Goal: Transaction & Acquisition: Purchase product/service

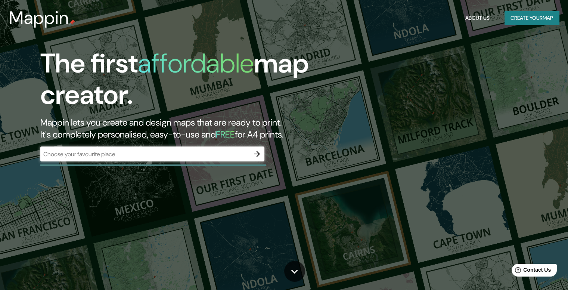
click at [234, 149] on div "​" at bounding box center [152, 153] width 224 height 15
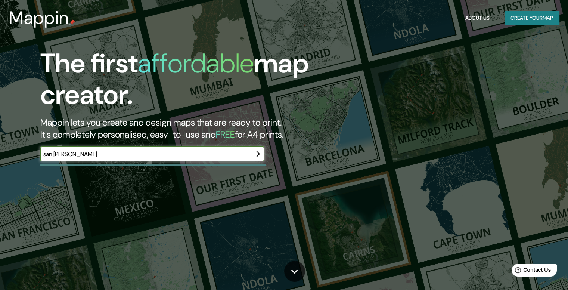
type input "san fernando"
click at [255, 155] on icon "button" at bounding box center [256, 153] width 9 height 9
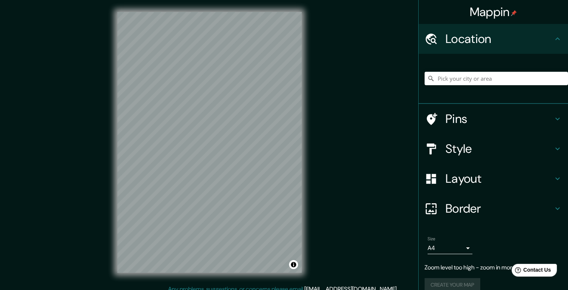
click at [534, 148] on h4 "Style" at bounding box center [499, 148] width 108 height 15
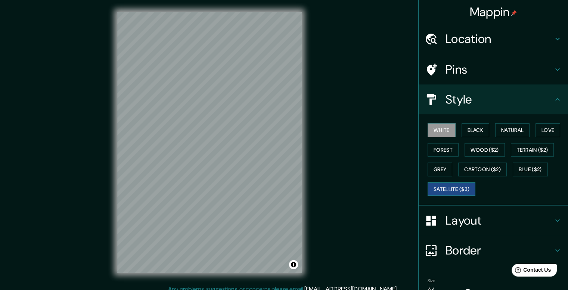
click at [441, 186] on button "Satellite ($3)" at bounding box center [452, 189] width 48 height 14
click at [527, 150] on button "Terrain ($2)" at bounding box center [532, 150] width 43 height 14
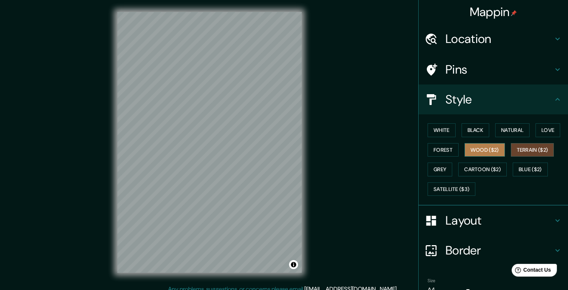
click at [481, 146] on button "Wood ($2)" at bounding box center [484, 150] width 40 height 14
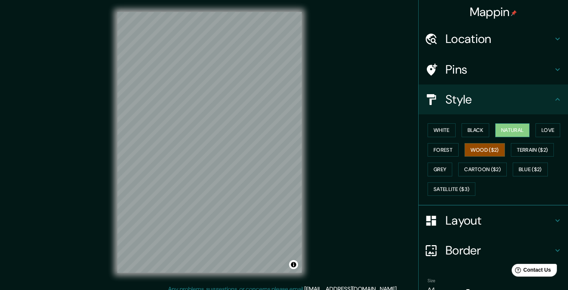
click at [515, 130] on button "Natural" at bounding box center [512, 130] width 34 height 14
click at [441, 143] on button "Forest" at bounding box center [443, 150] width 31 height 14
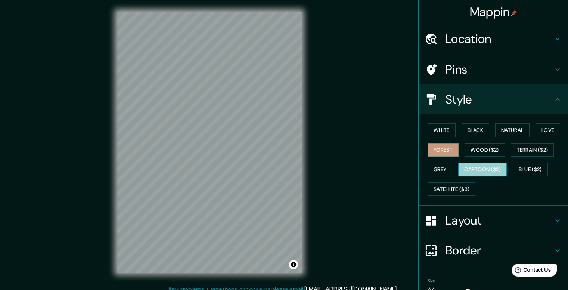
click at [476, 170] on button "Cartoon ($2)" at bounding box center [482, 169] width 49 height 14
click at [441, 131] on button "White" at bounding box center [442, 130] width 28 height 14
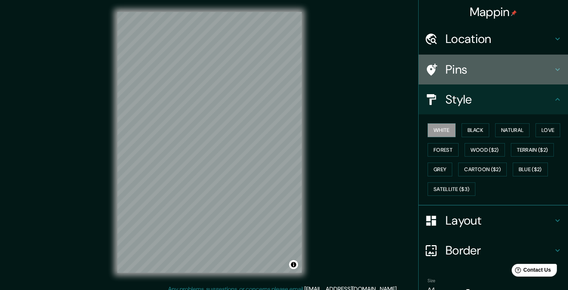
click at [487, 71] on h4 "Pins" at bounding box center [499, 69] width 108 height 15
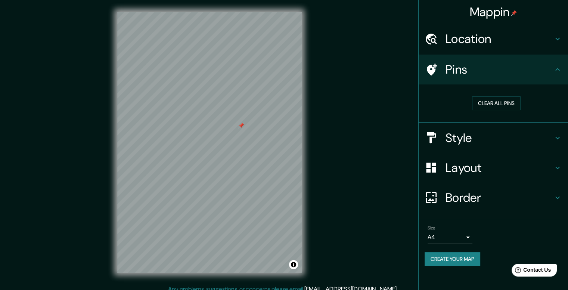
click at [243, 124] on div at bounding box center [241, 125] width 6 height 6
drag, startPoint x: 239, startPoint y: 124, endPoint x: 243, endPoint y: 122, distance: 3.8
click at [243, 122] on div at bounding box center [245, 123] width 6 height 6
click at [488, 102] on button "Clear all pins" at bounding box center [496, 103] width 49 height 14
click at [280, 88] on div "© Mapbox © OpenStreetMap Improve this map" at bounding box center [209, 142] width 208 height 285
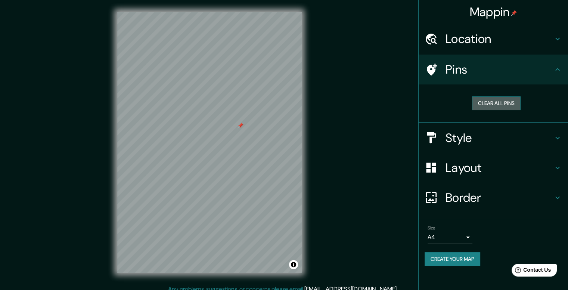
click at [505, 103] on button "Clear all pins" at bounding box center [496, 103] width 49 height 14
click at [518, 44] on h4 "Location" at bounding box center [499, 38] width 108 height 15
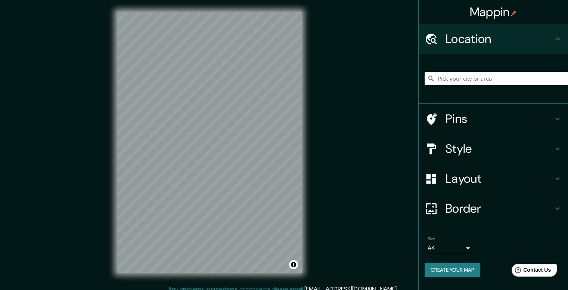
click at [518, 47] on div "Location" at bounding box center [493, 39] width 149 height 30
click at [483, 123] on h4 "Pins" at bounding box center [499, 118] width 108 height 15
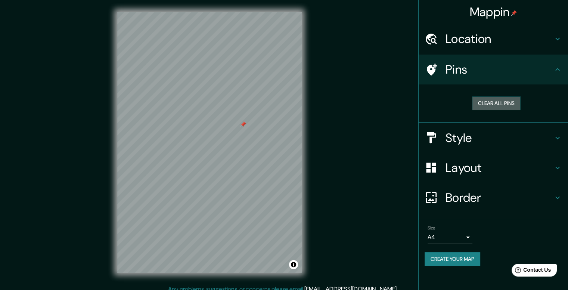
drag, startPoint x: 488, startPoint y: 104, endPoint x: 332, endPoint y: 122, distance: 157.9
click at [487, 105] on button "Clear all pins" at bounding box center [496, 103] width 49 height 14
click at [446, 257] on button "Create your map" at bounding box center [453, 259] width 56 height 14
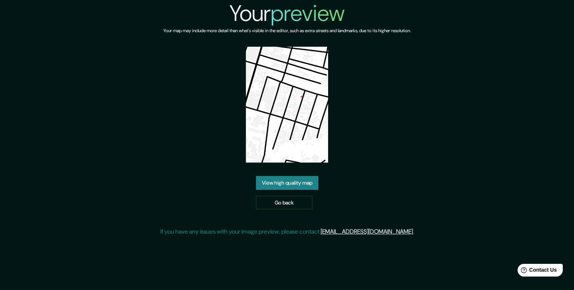
click at [316, 176] on link "View high quality map" at bounding box center [287, 183] width 62 height 14
